Goal: Information Seeking & Learning: Understand process/instructions

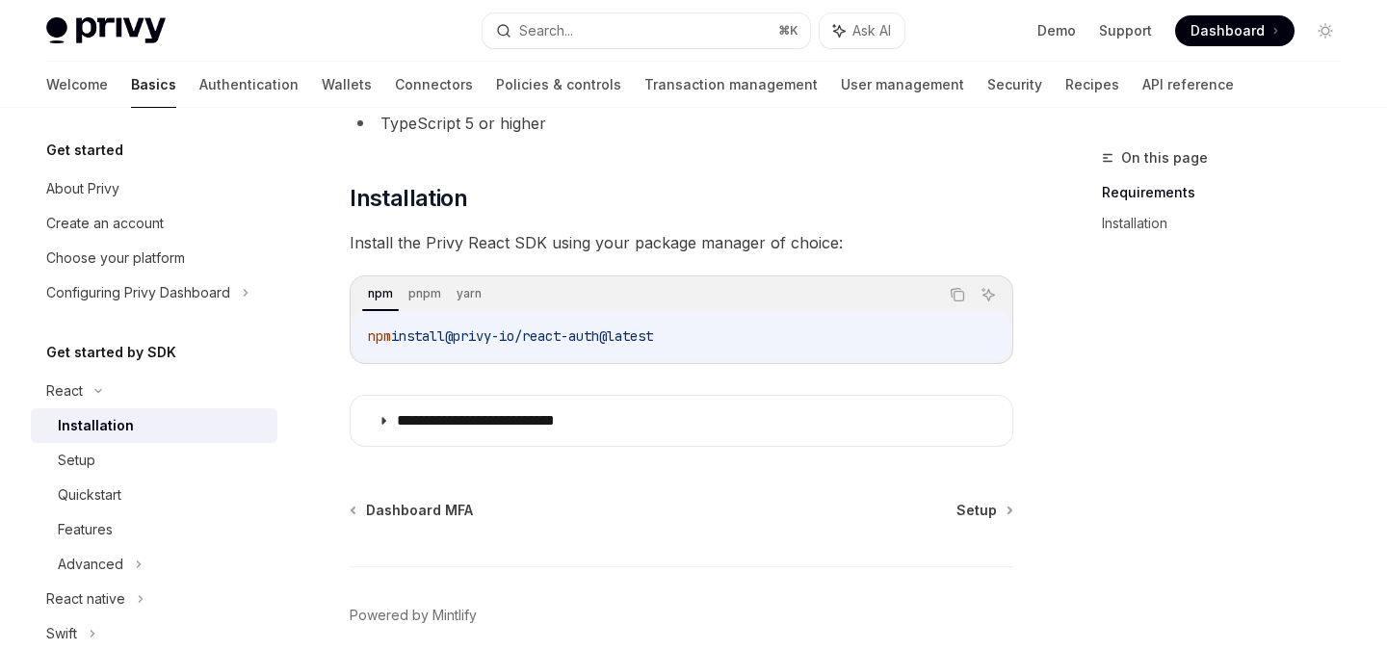
scroll to position [224, 0]
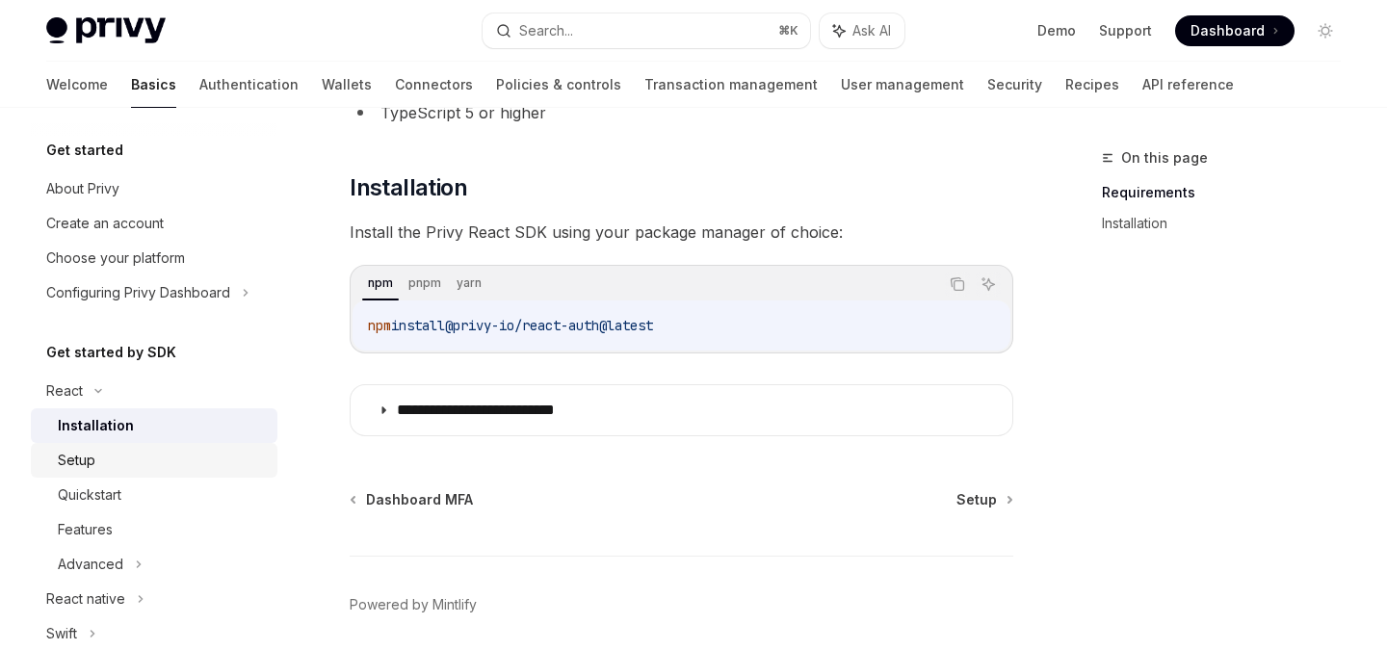
click at [87, 455] on div "Setup" at bounding box center [77, 460] width 38 height 23
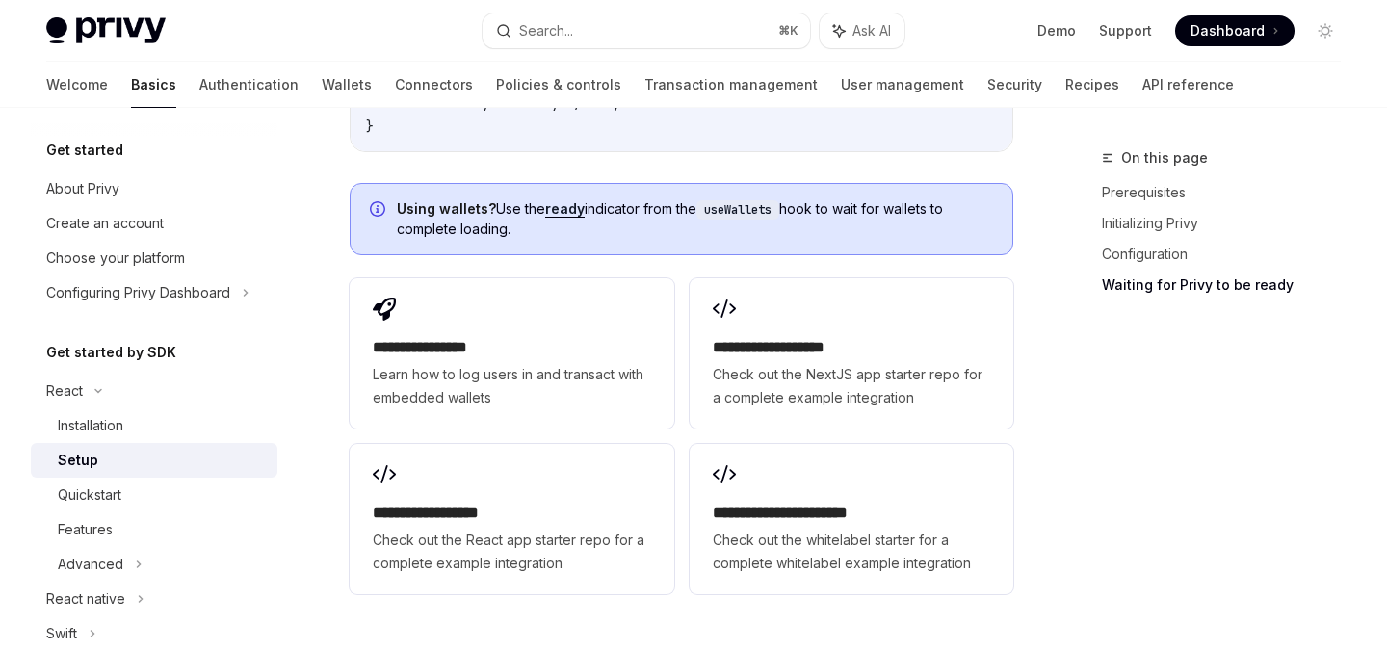
scroll to position [2599, 0]
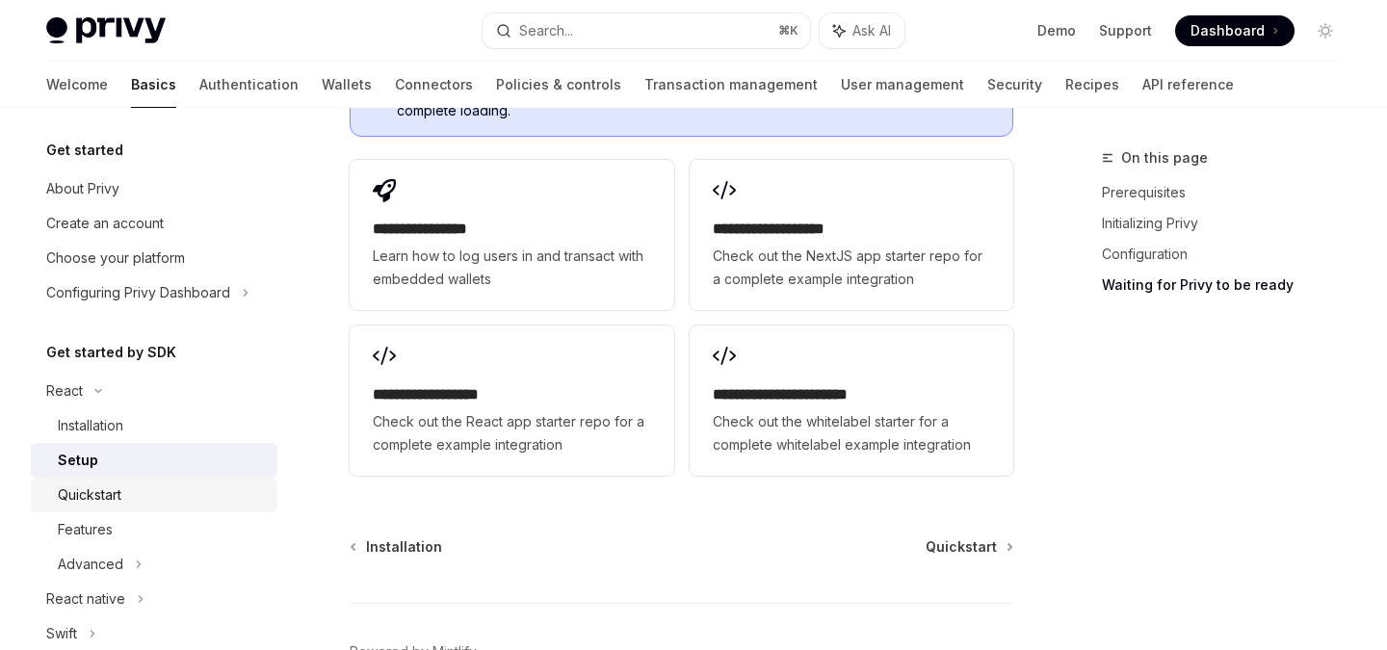
click at [119, 493] on div "Quickstart" at bounding box center [90, 494] width 64 height 23
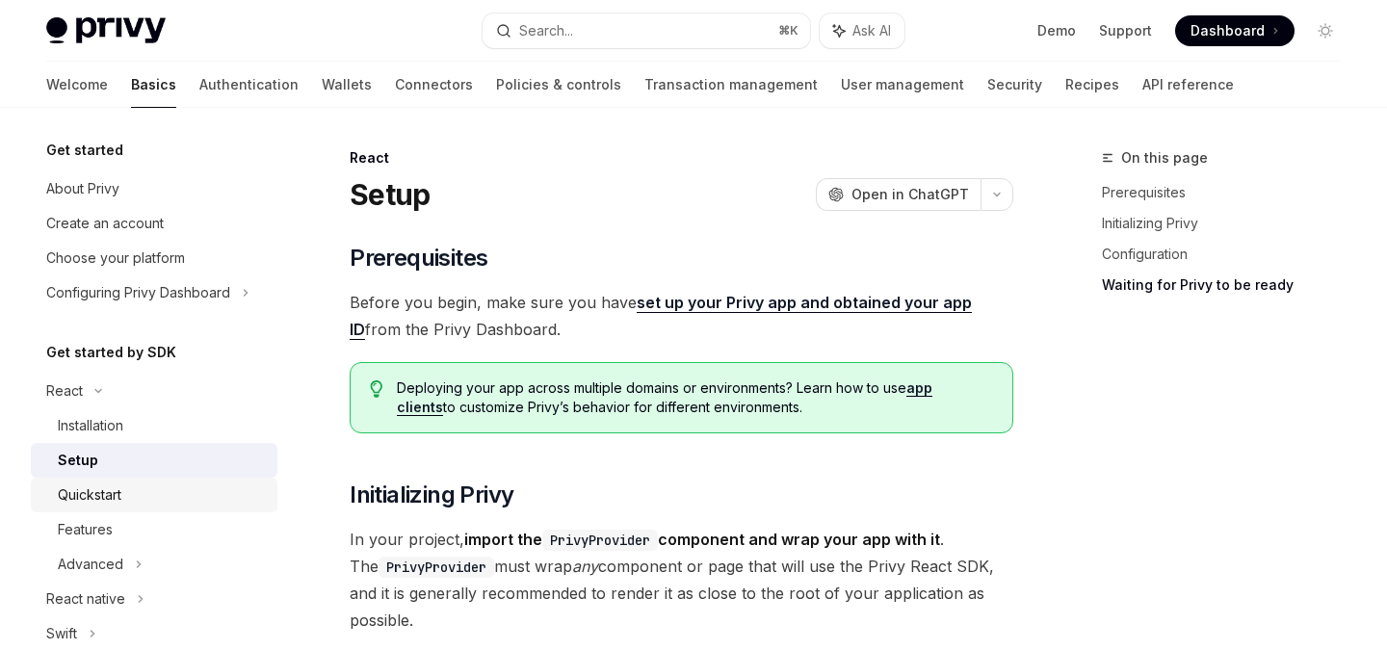
type textarea "*"
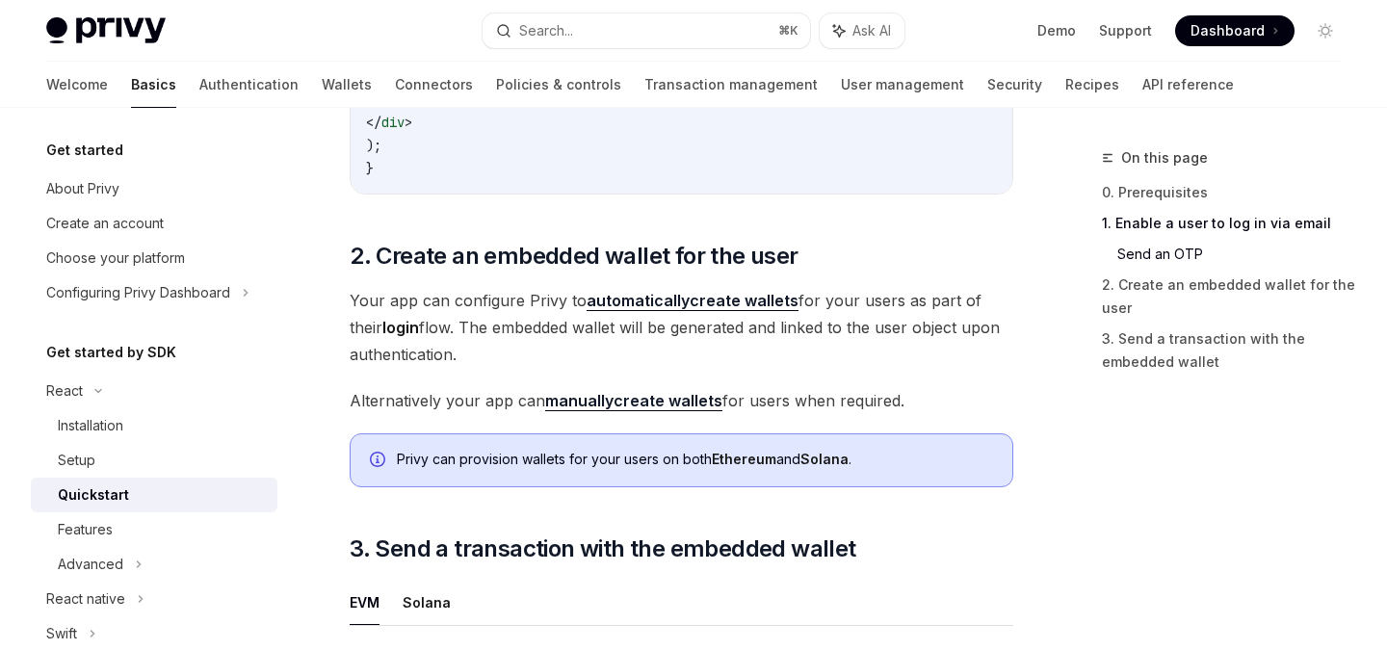
scroll to position [443, 0]
